Goal: Find specific page/section: Find specific page/section

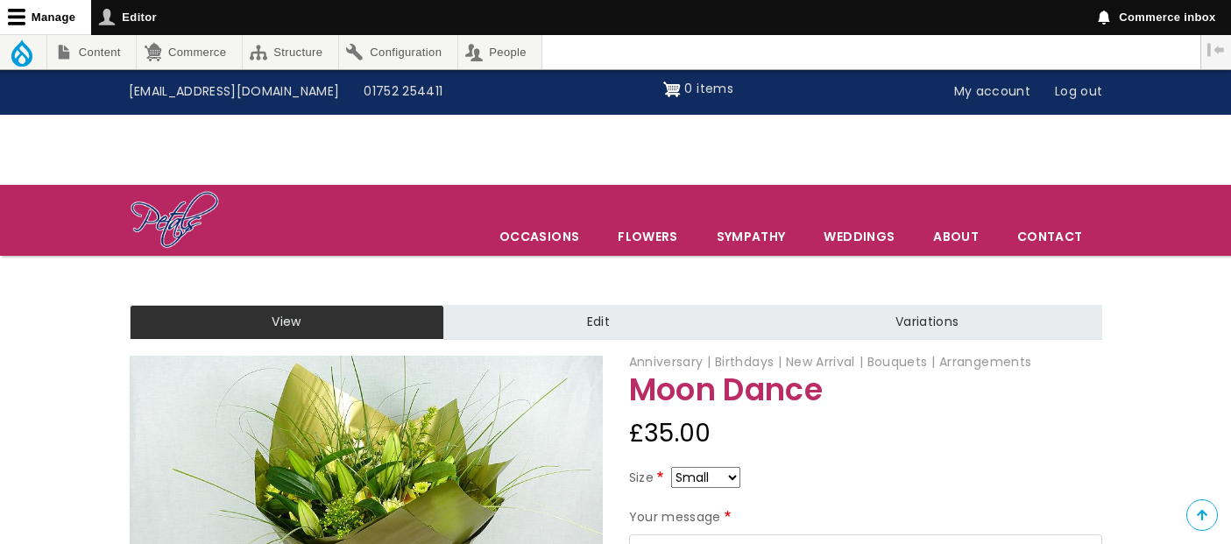
scroll to position [117, 0]
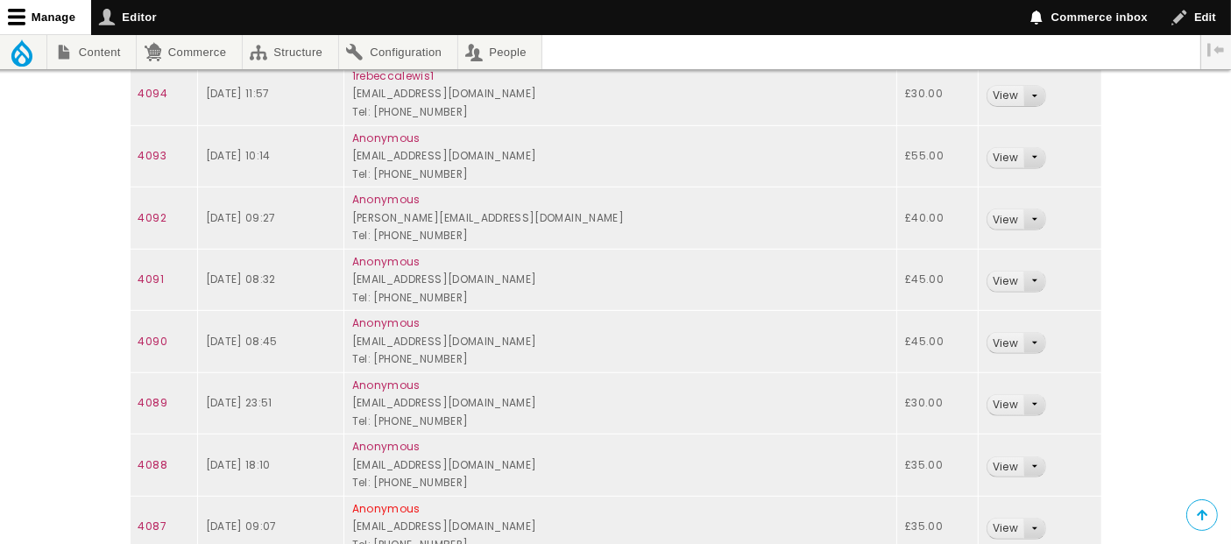
scroll to position [713, 0]
click at [146, 459] on link "4088" at bounding box center [152, 464] width 29 height 15
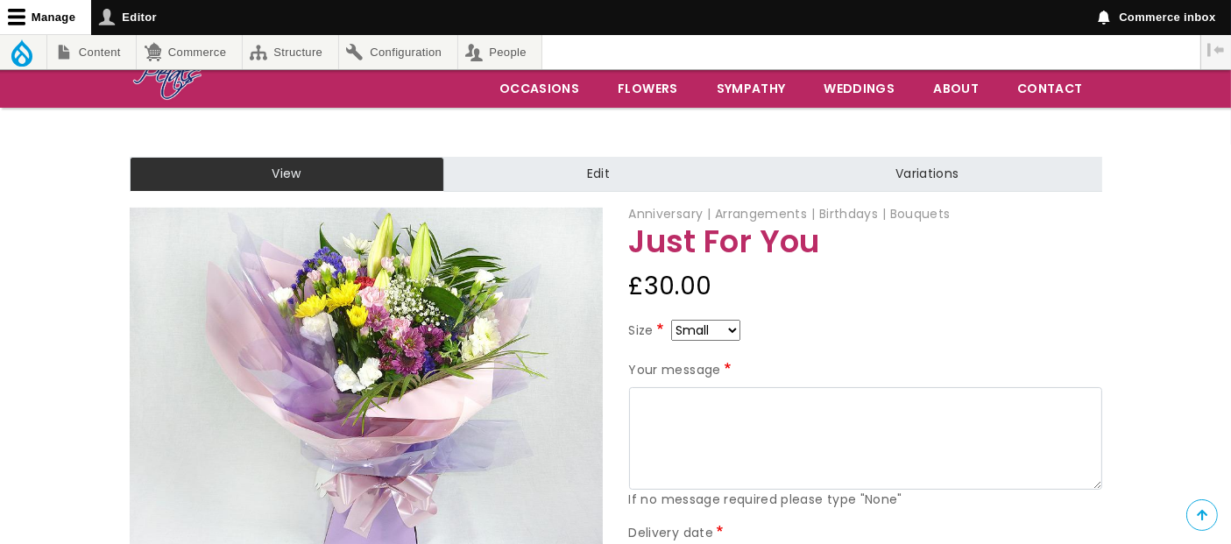
scroll to position [117, 0]
